Goal: Task Accomplishment & Management: Manage account settings

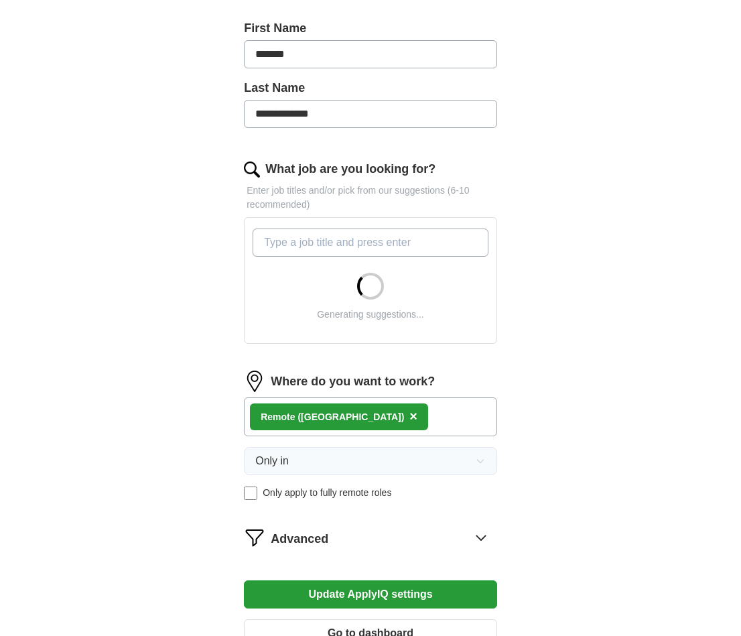
scroll to position [493, 0]
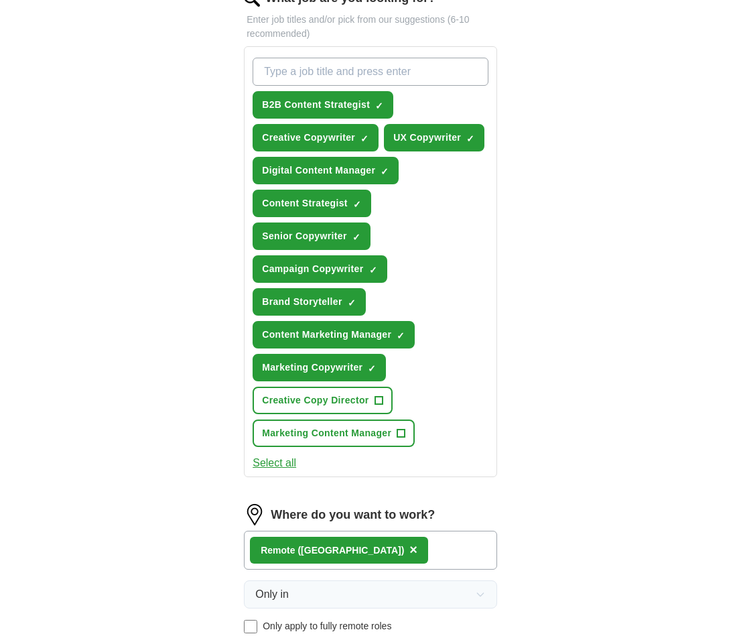
click at [418, 466] on form "**********" at bounding box center [370, 249] width 253 height 1086
click at [383, 399] on span "+" at bounding box center [379, 400] width 9 height 9
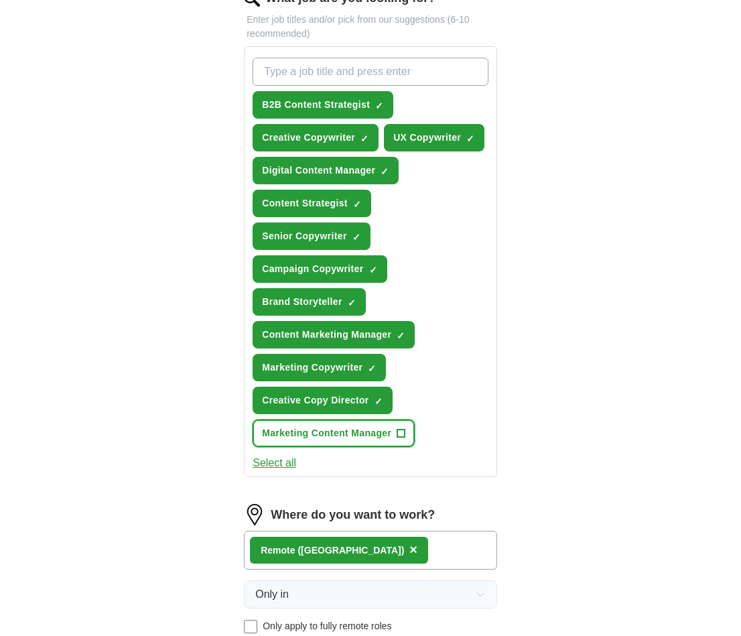
click at [402, 432] on span "+" at bounding box center [402, 433] width 8 height 11
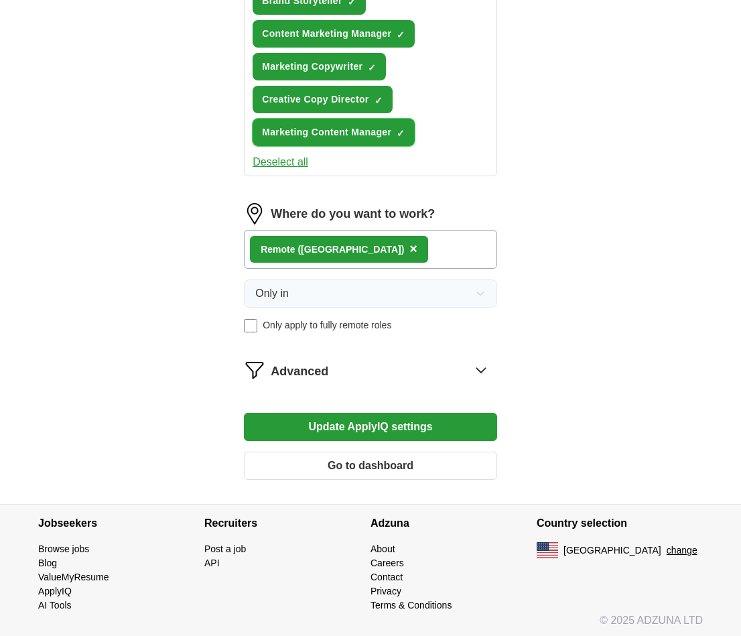
scroll to position [798, 0]
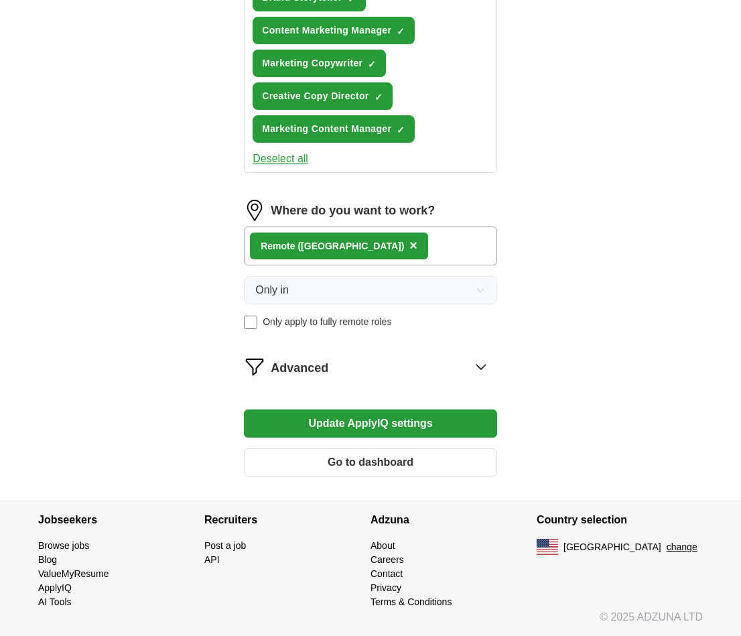
click at [404, 457] on button "Go to dashboard" at bounding box center [370, 463] width 253 height 28
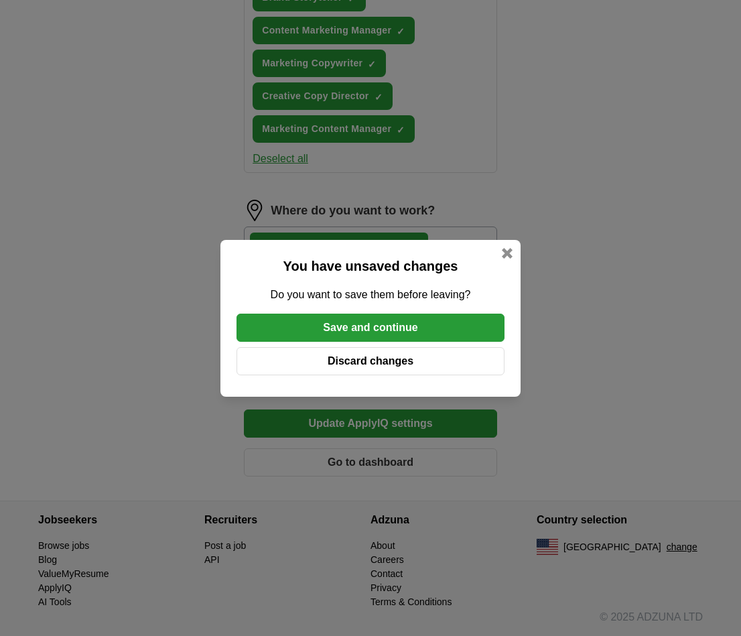
click at [396, 319] on button "Save and continue" at bounding box center [371, 328] width 268 height 28
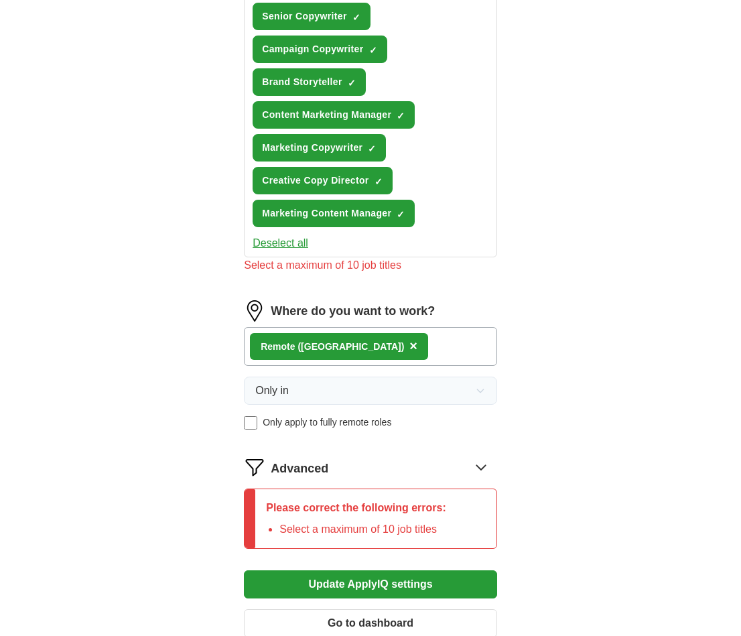
scroll to position [564, 0]
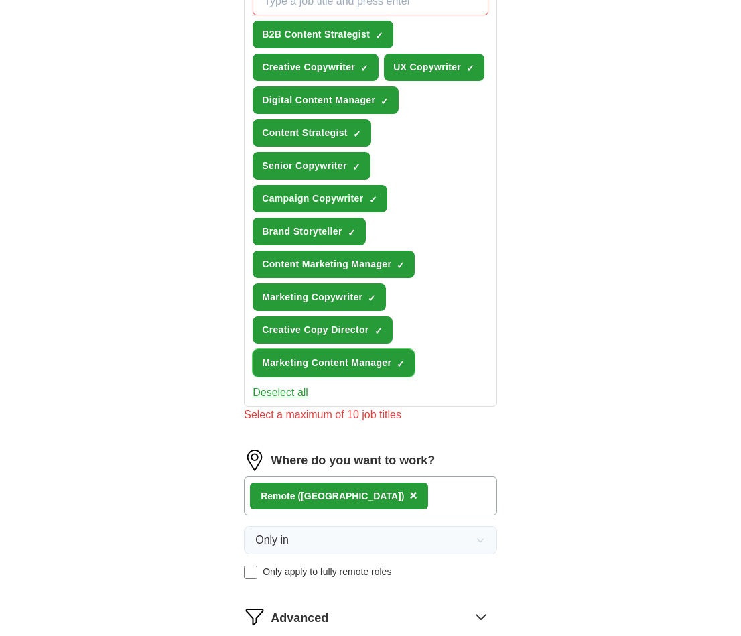
click at [372, 370] on button "Marketing Content Manager ✓ ×" at bounding box center [334, 362] width 162 height 27
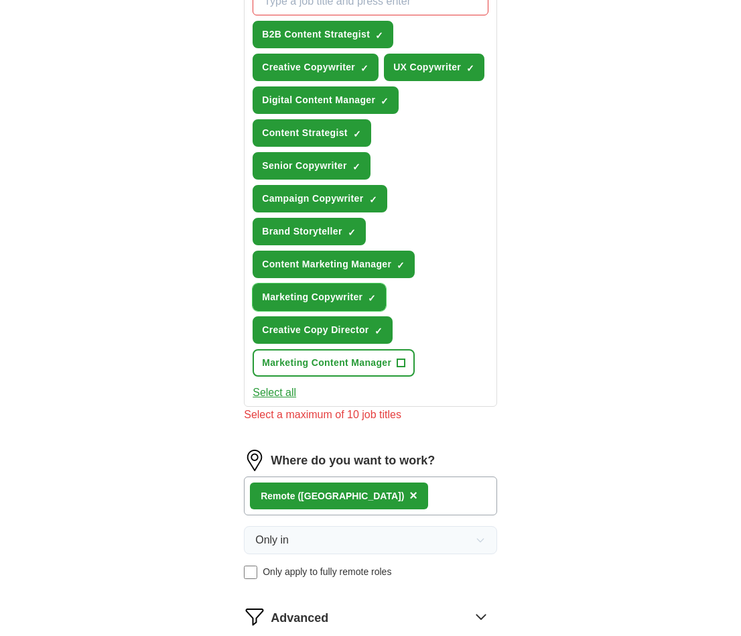
click at [0, 0] on span "×" at bounding box center [0, 0] width 0 height 0
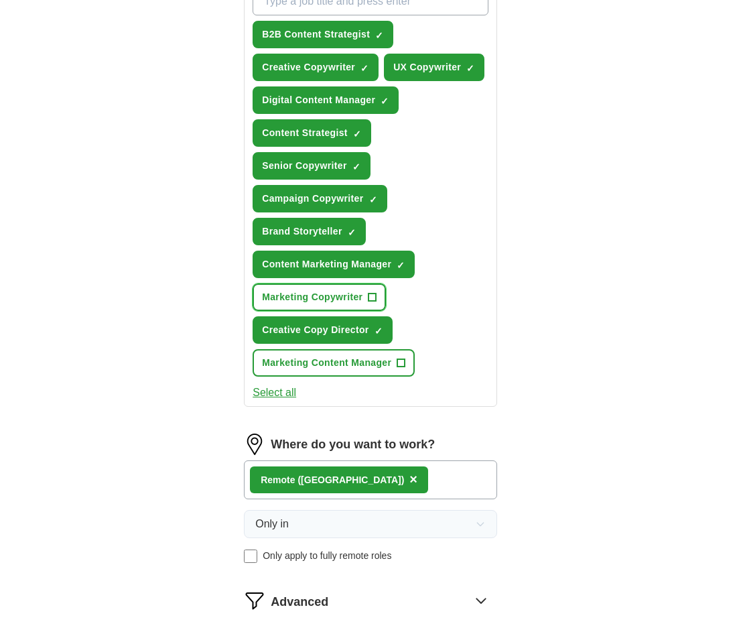
scroll to position [798, 0]
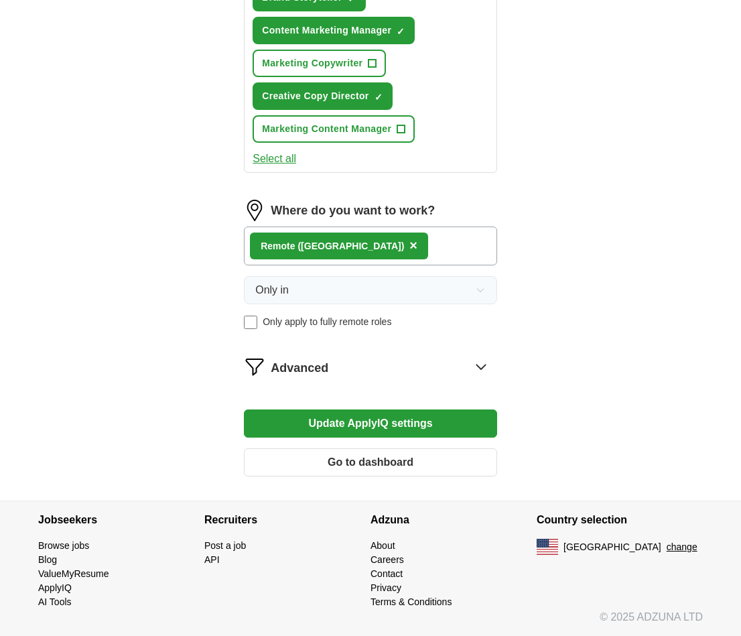
click at [379, 416] on button "Update ApplyIQ settings" at bounding box center [370, 424] width 253 height 28
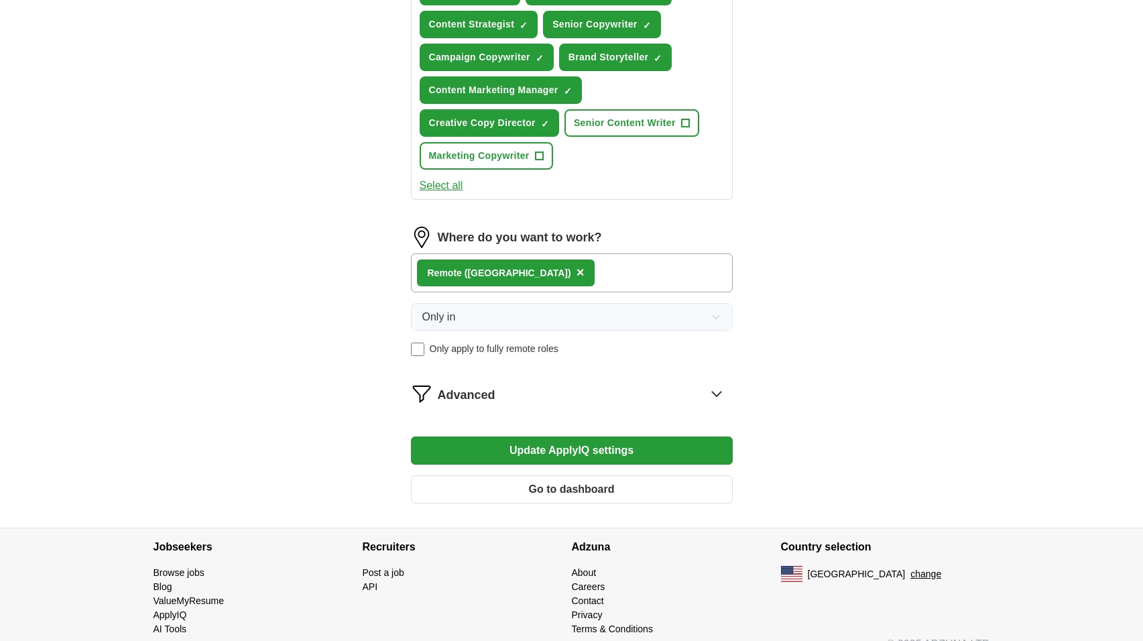
scroll to position [615, 0]
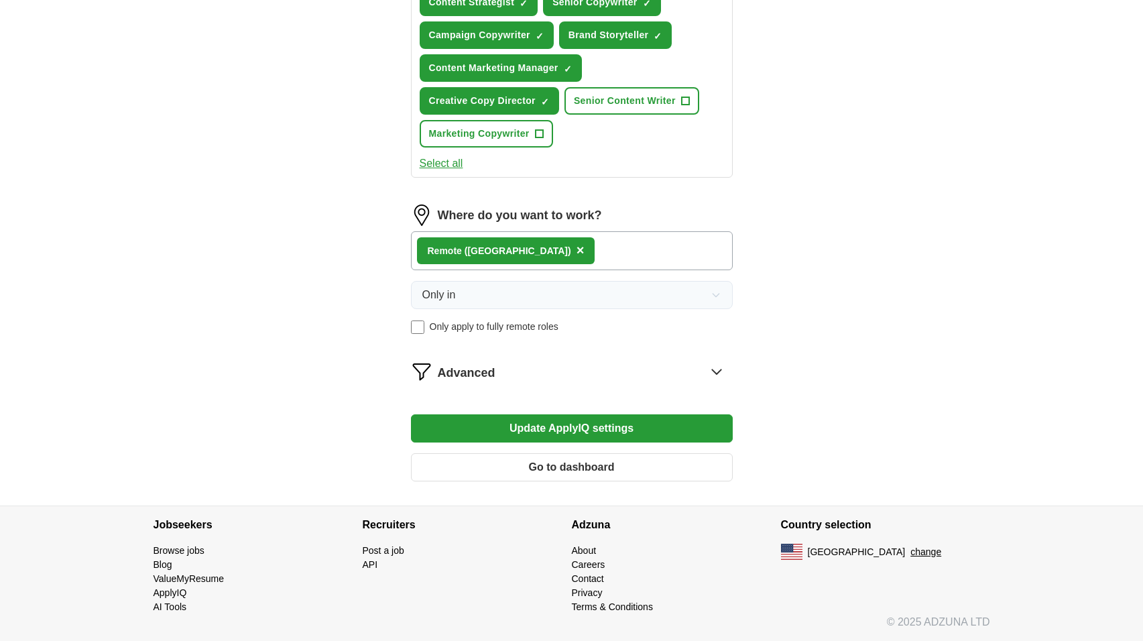
click at [717, 369] on icon at bounding box center [716, 371] width 21 height 21
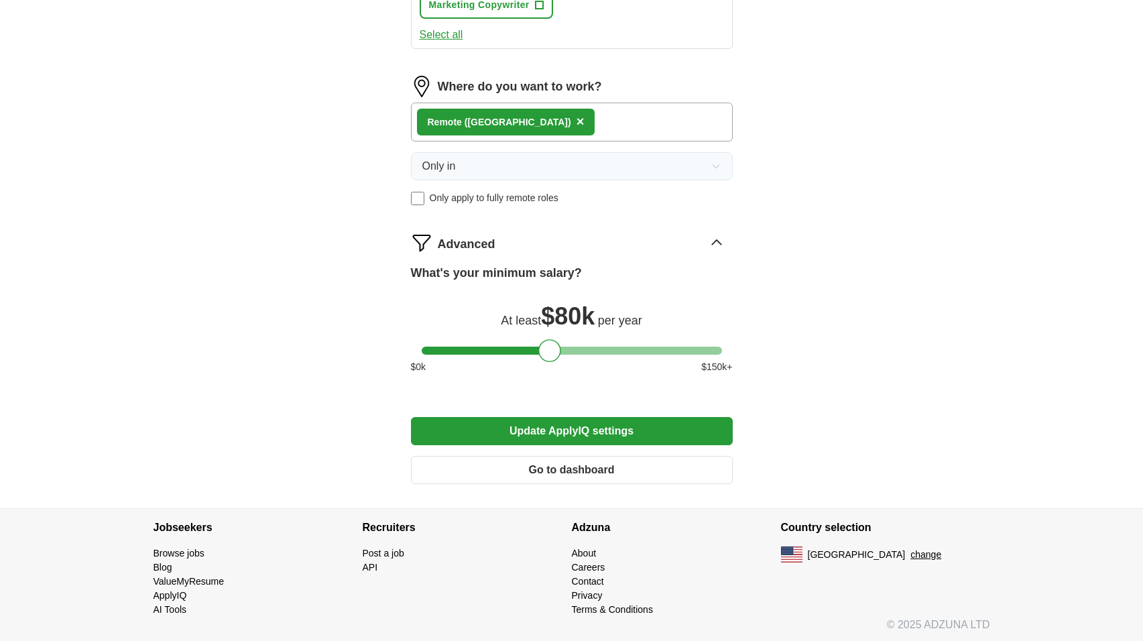
scroll to position [747, 0]
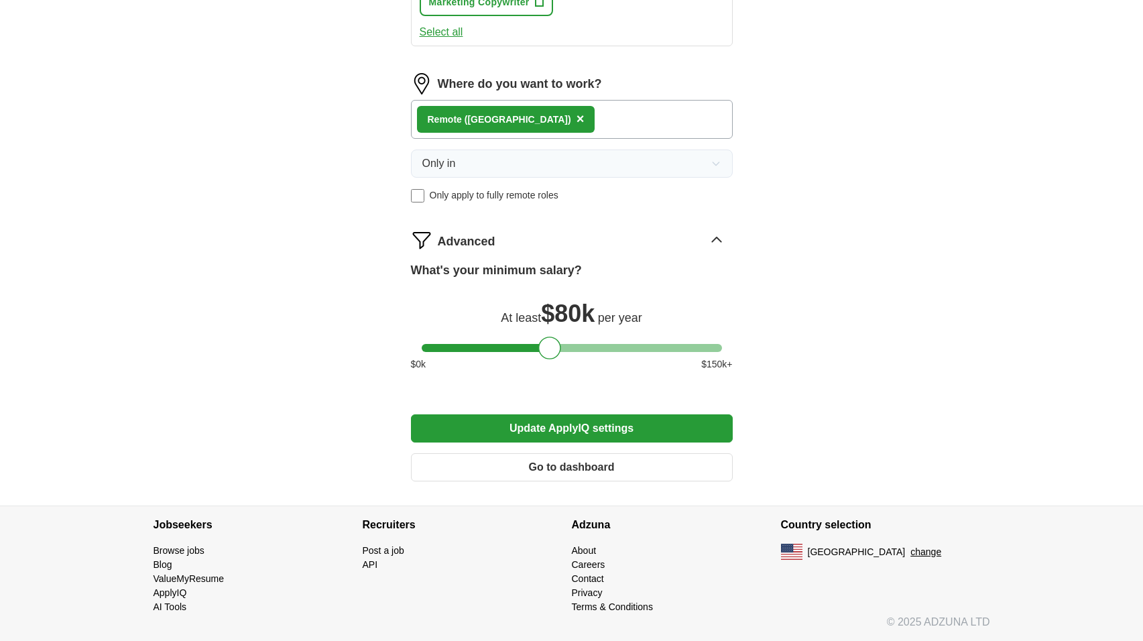
click at [589, 427] on button "Update ApplyIQ settings" at bounding box center [572, 428] width 322 height 28
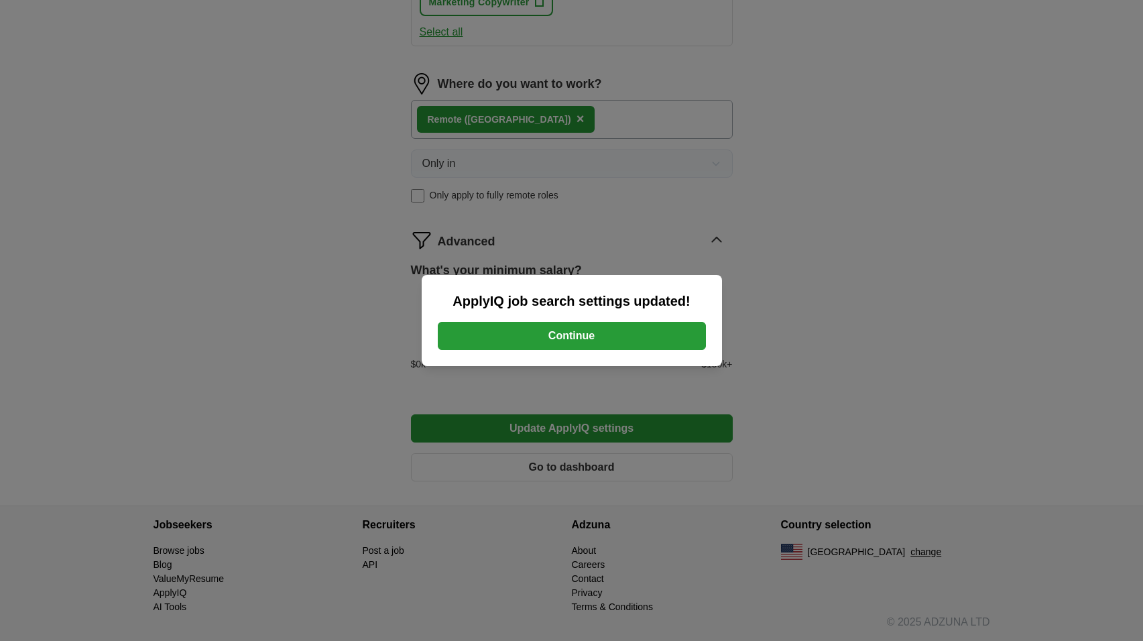
click at [601, 342] on button "Continue" at bounding box center [572, 336] width 268 height 28
